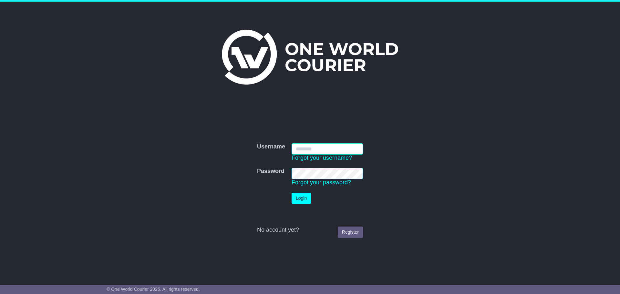
click at [306, 149] on input "Username" at bounding box center [327, 148] width 71 height 11
click at [0, 288] on com-1password-button at bounding box center [0, 288] width 0 height 0
type input "**********"
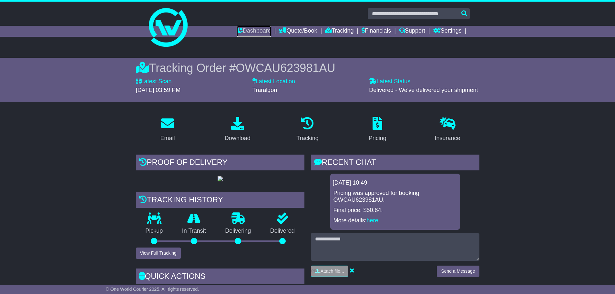
click at [254, 31] on link "Dashboard" at bounding box center [254, 31] width 35 height 11
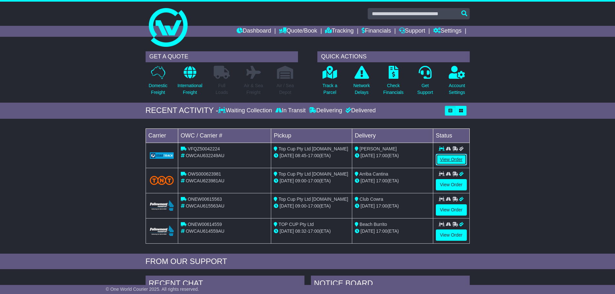
click at [459, 159] on link "View Order" at bounding box center [451, 159] width 31 height 11
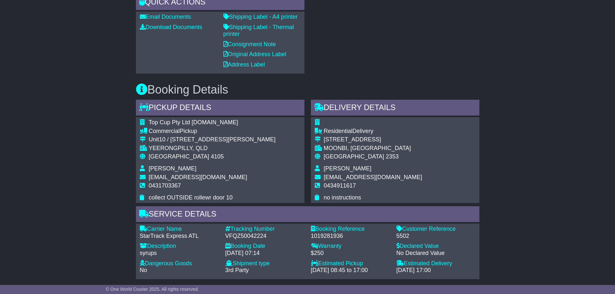
scroll to position [302, 0]
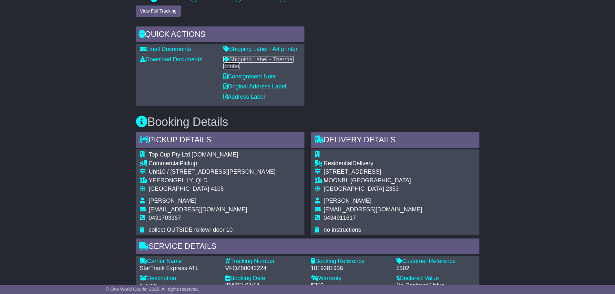
click at [282, 59] on link "Shipping Label - Thermal printer" at bounding box center [258, 63] width 71 height 14
click at [268, 78] on link "Consignment Note" at bounding box center [249, 76] width 53 height 6
